Goal: Find specific page/section: Find specific page/section

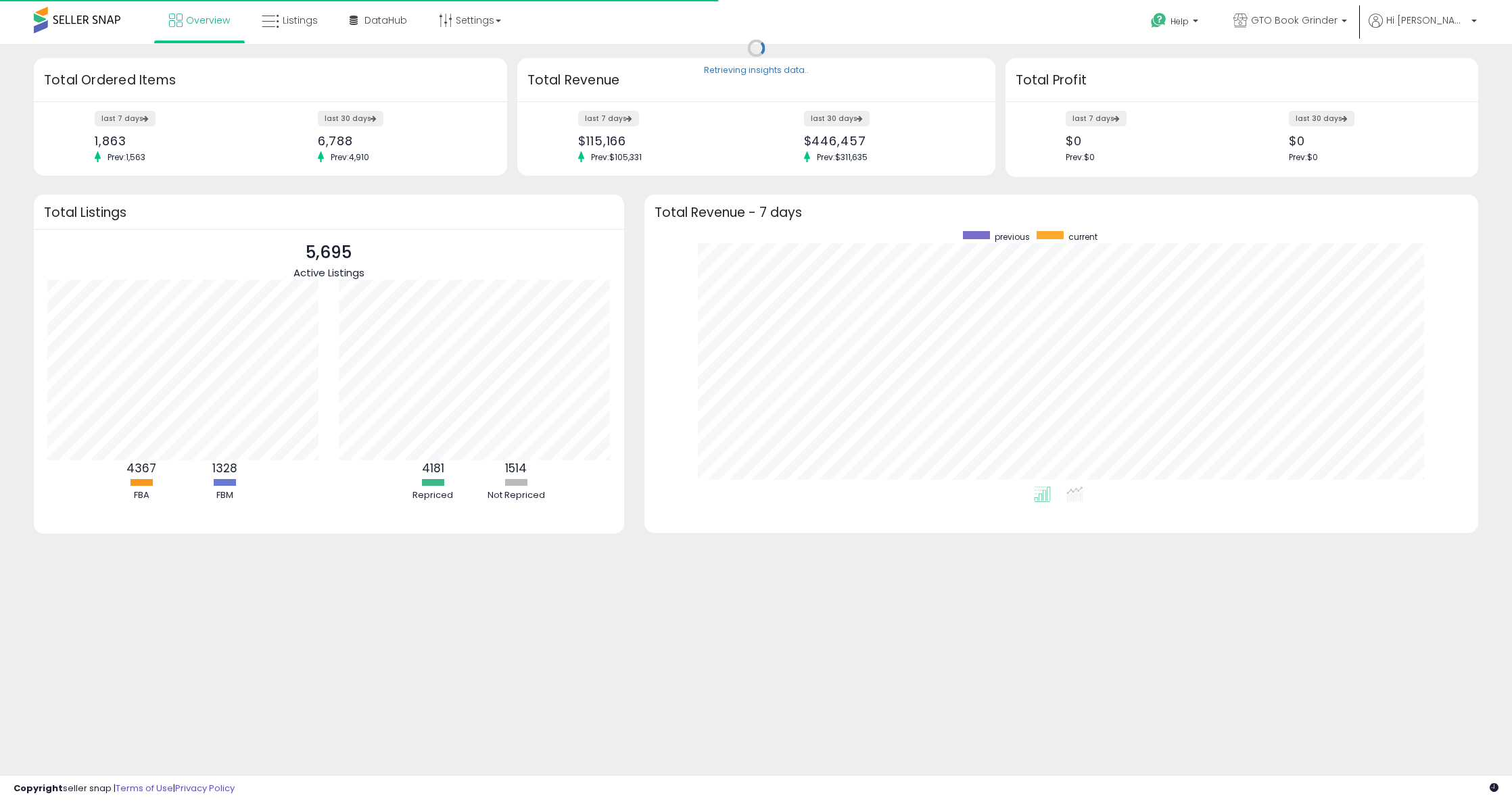
scroll to position [256, 807]
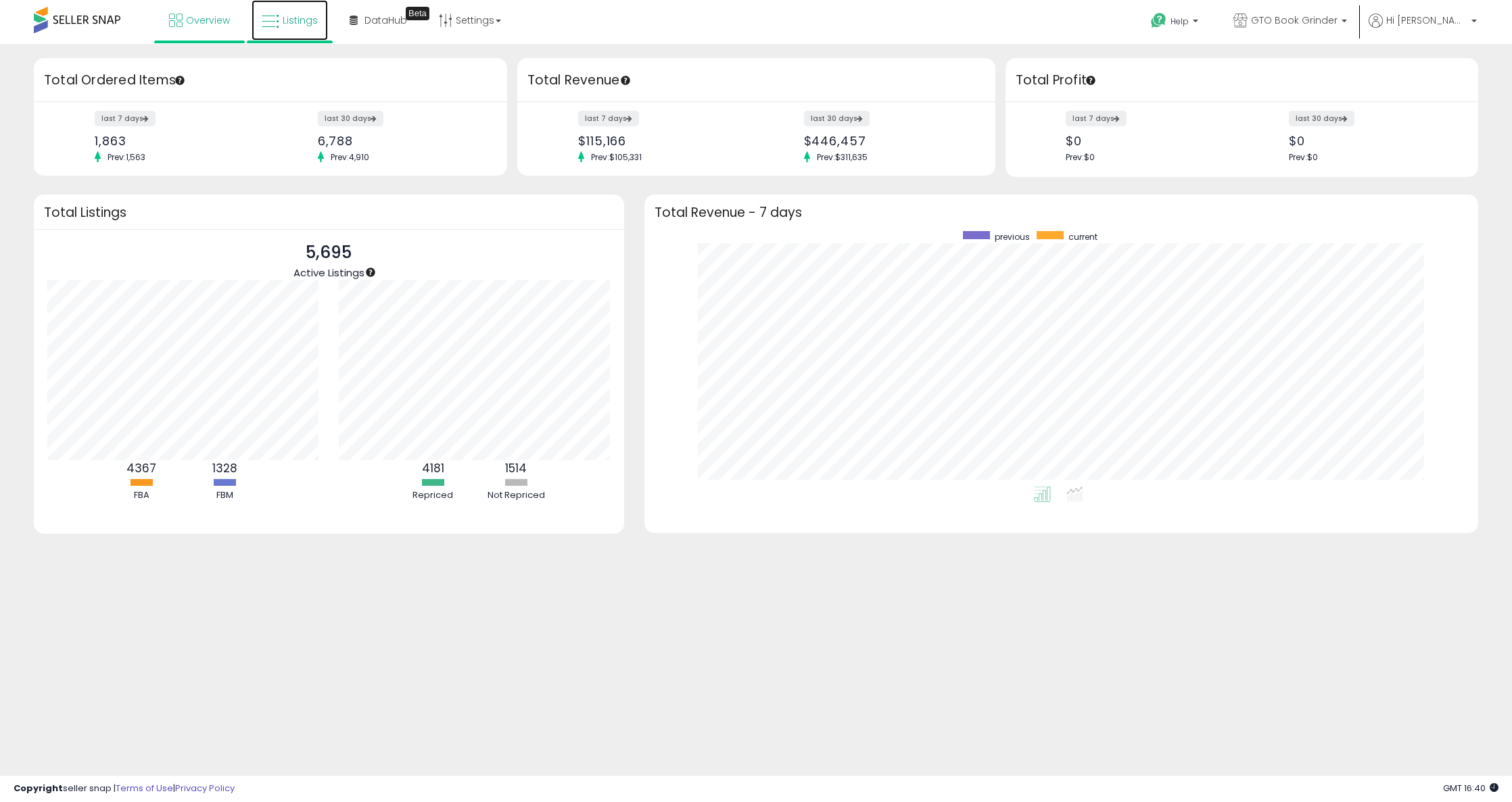
click at [302, 21] on span "Listings" at bounding box center [300, 20] width 35 height 13
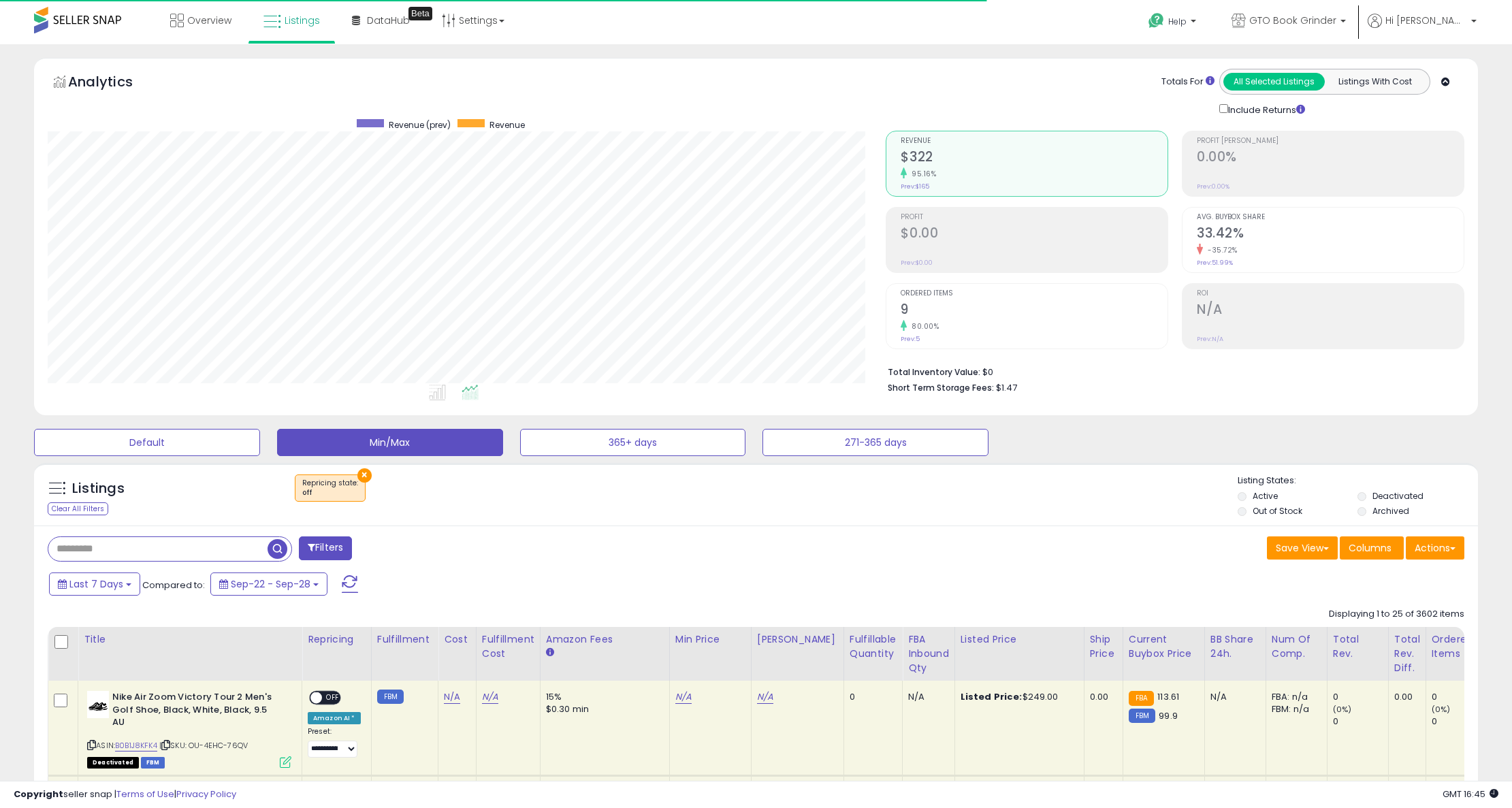
scroll to position [279, 839]
drag, startPoint x: 897, startPoint y: 641, endPoint x: 84, endPoint y: 529, distance: 820.7
click at [909, 641] on div "FBA inbound Qty" at bounding box center [929, 654] width 41 height 43
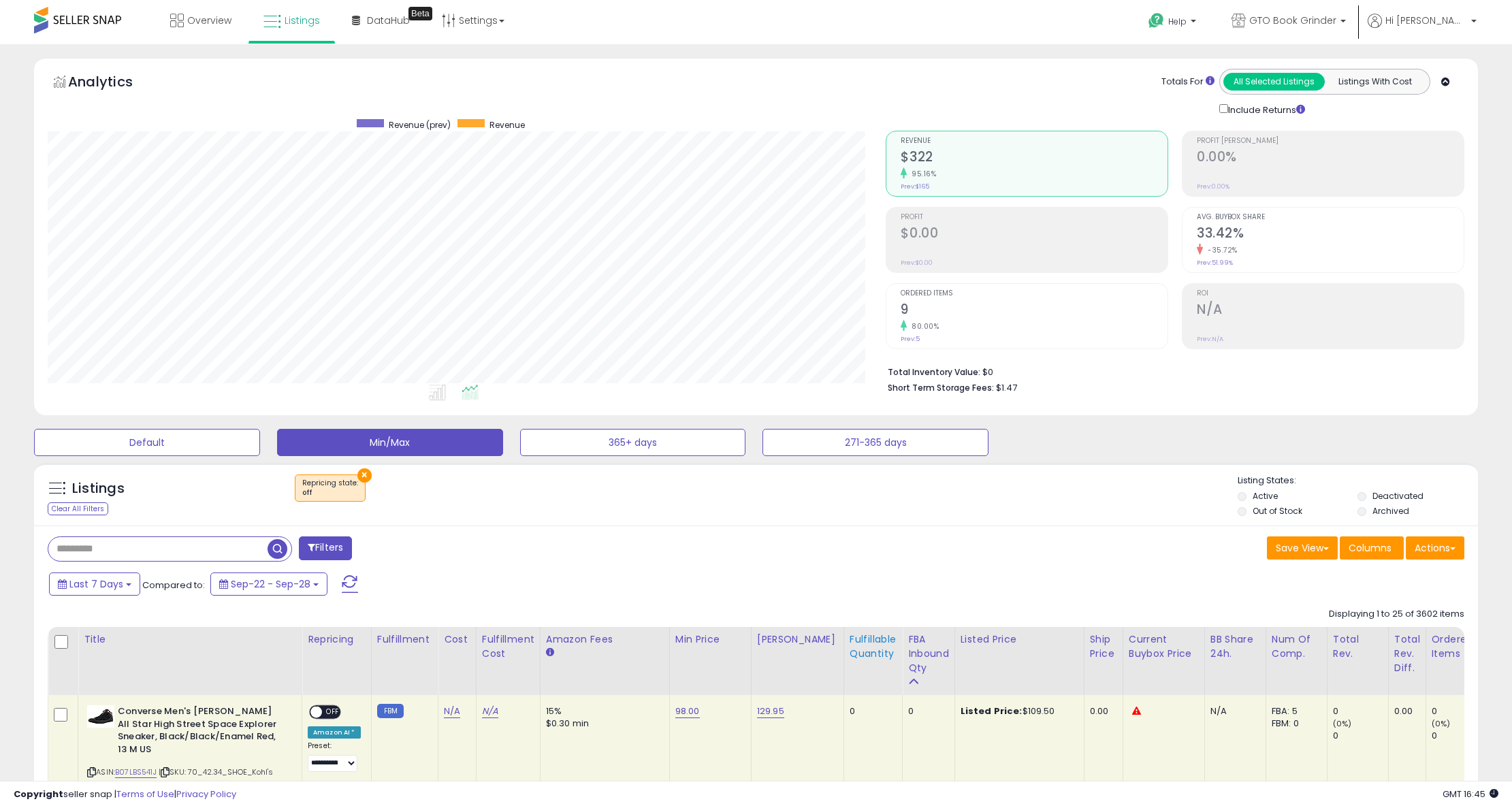
click at [850, 662] on th "Fulfillable Quantity" at bounding box center [872, 661] width 58 height 68
click at [936, 554] on div "Save View Save As New View Update Current View Columns Actions Import Export Vi…" at bounding box center [1116, 550] width 719 height 27
